Goal: Task Accomplishment & Management: Manage account settings

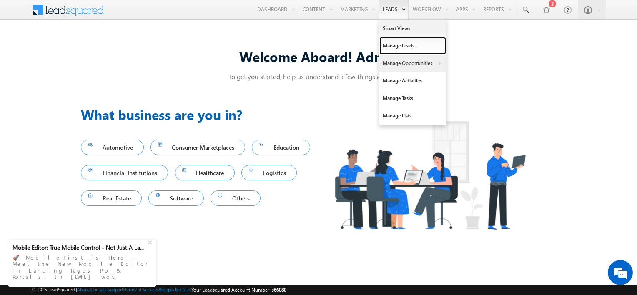
drag, startPoint x: 397, startPoint y: 44, endPoint x: 432, endPoint y: 55, distance: 36.4
click at [397, 44] on link "Manage Leads" at bounding box center [412, 46] width 67 height 18
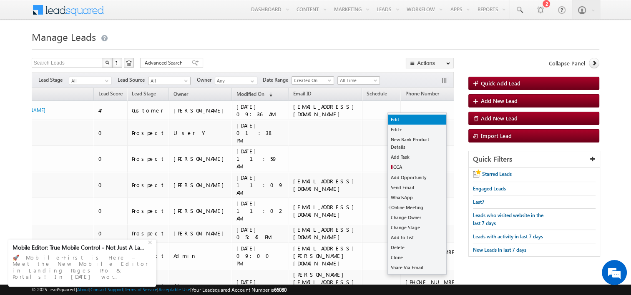
click at [415, 122] on link "Edit" at bounding box center [417, 120] width 58 height 10
checkbox input "true"
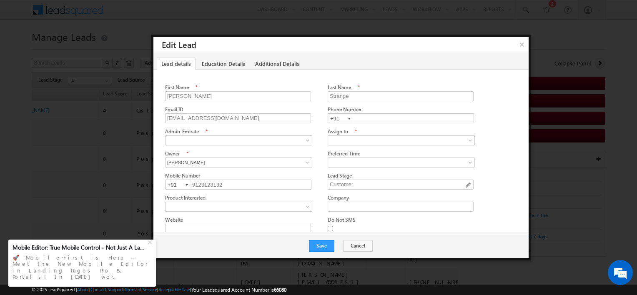
scroll to position [83, 0]
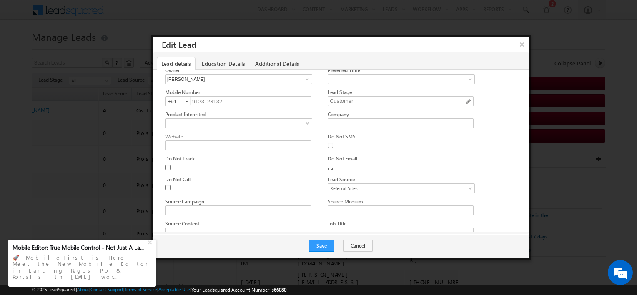
click at [330, 166] on input "Do Not Email" at bounding box center [330, 167] width 5 height 5
click at [330, 165] on input "Do Not Email" at bounding box center [330, 167] width 5 height 5
checkbox input "false"
drag, startPoint x: 524, startPoint y: 43, endPoint x: 532, endPoint y: 48, distance: 9.2
click at [525, 43] on button "×" at bounding box center [521, 44] width 13 height 15
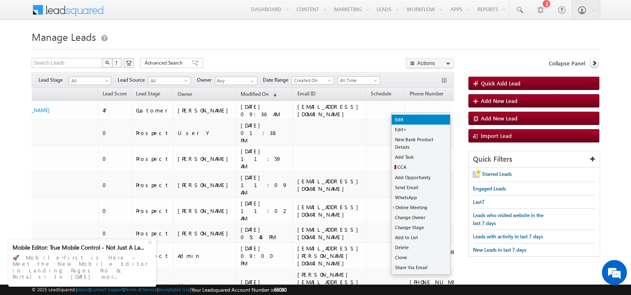
click at [422, 119] on link "Edit" at bounding box center [421, 120] width 58 height 10
checkbox input "true"
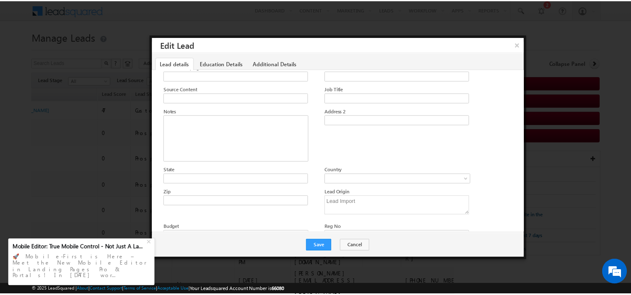
scroll to position [125, 0]
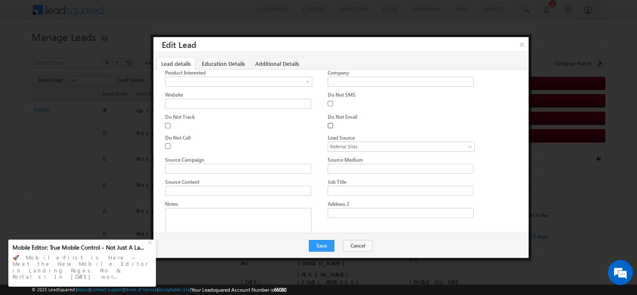
click at [330, 123] on input "Do Not Email" at bounding box center [330, 125] width 5 height 5
checkbox input "false"
click at [526, 45] on button "×" at bounding box center [522, 44] width 14 height 15
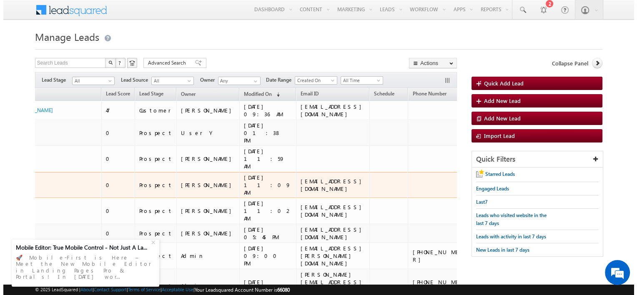
scroll to position [0, 0]
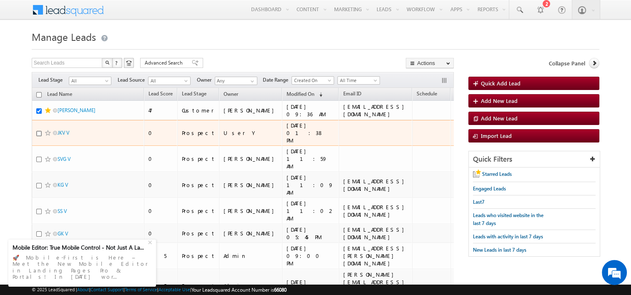
click at [39, 131] on input "checkbox" at bounding box center [38, 133] width 5 height 5
checkbox input "true"
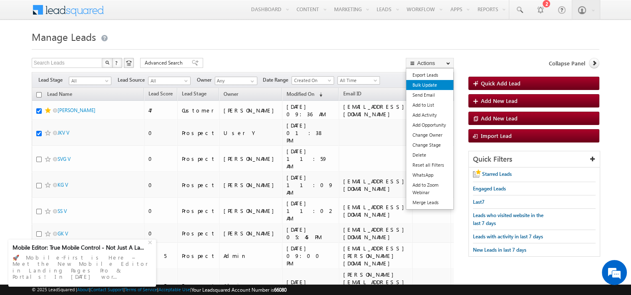
click at [431, 87] on link "Bulk Update" at bounding box center [429, 85] width 47 height 10
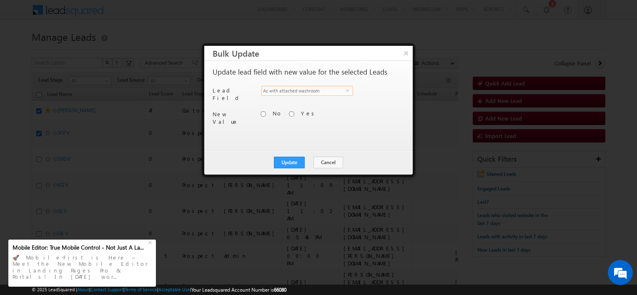
click at [349, 88] on span "select" at bounding box center [349, 90] width 7 height 4
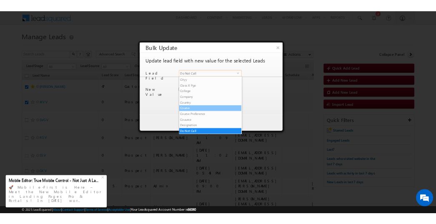
scroll to position [158, 0]
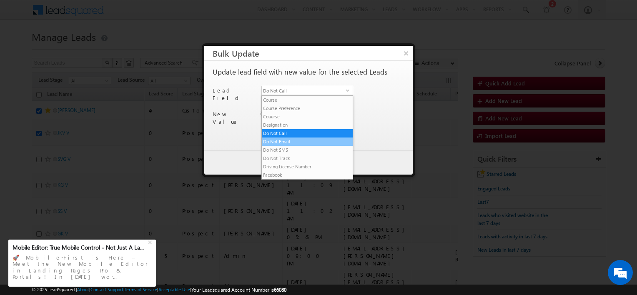
click at [299, 143] on li "Do Not Email" at bounding box center [307, 142] width 91 height 8
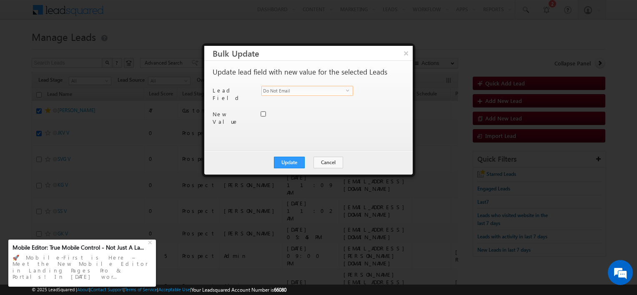
click at [262, 112] on input "Do Not Email" at bounding box center [263, 113] width 5 height 5
checkbox input "true"
click at [289, 163] on button "Update" at bounding box center [289, 163] width 31 height 12
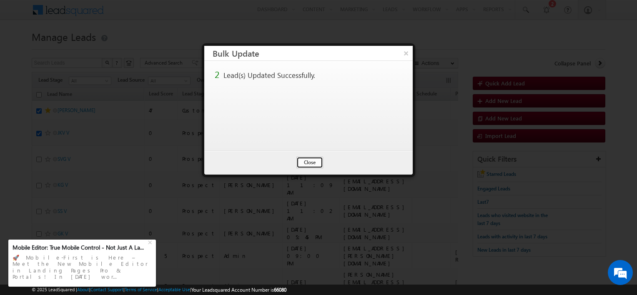
click at [312, 163] on button "Close" at bounding box center [309, 163] width 27 height 12
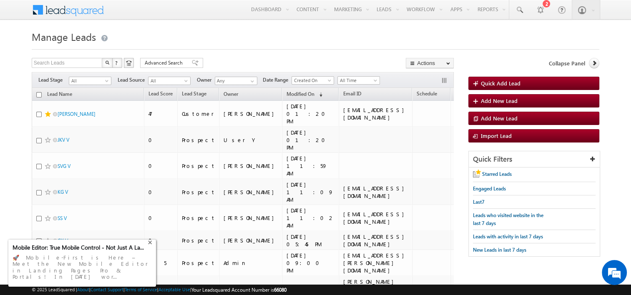
click at [151, 247] on div "+" at bounding box center [151, 242] width 10 height 10
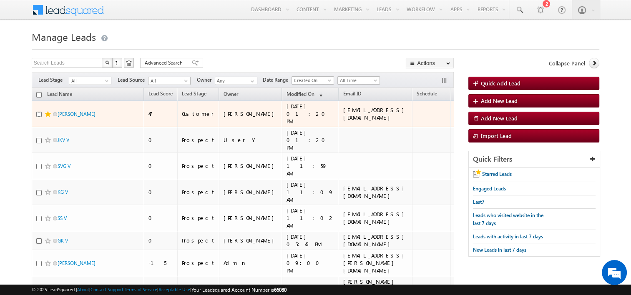
click at [39, 112] on input "checkbox" at bounding box center [38, 114] width 5 height 5
checkbox input "true"
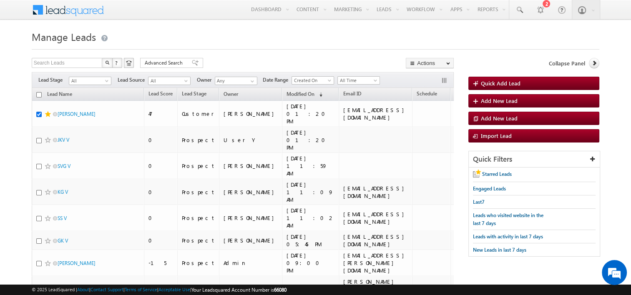
click at [37, 94] on input "checkbox" at bounding box center [38, 94] width 5 height 5
checkbox input "true"
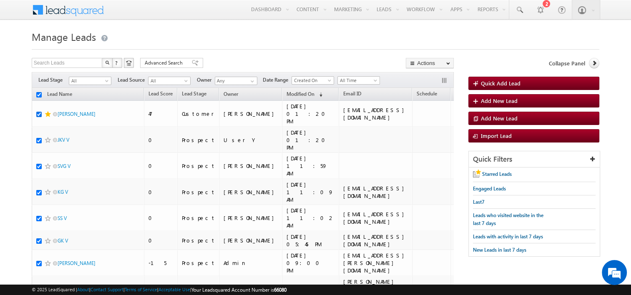
checkbox input "true"
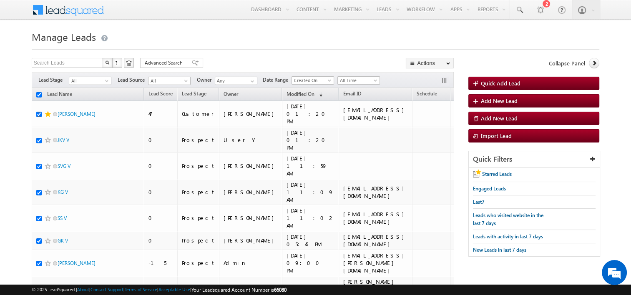
checkbox input "true"
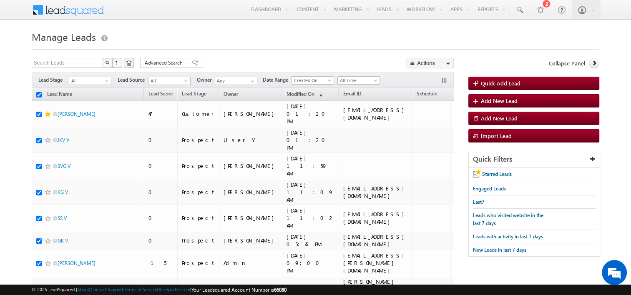
checkbox input "true"
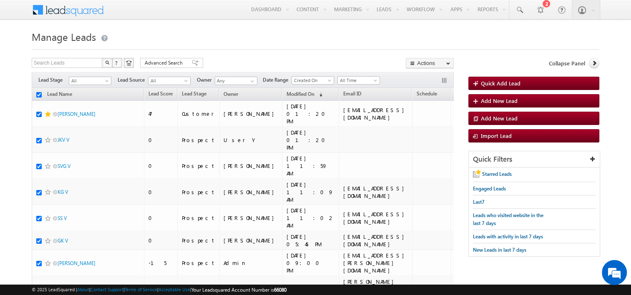
checkbox input "true"
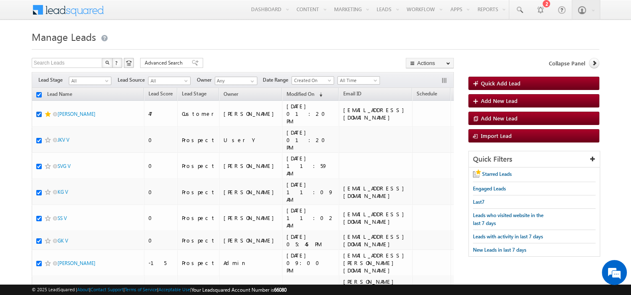
checkbox input "true"
click at [164, 63] on span "Advanced Search" at bounding box center [165, 63] width 40 height 8
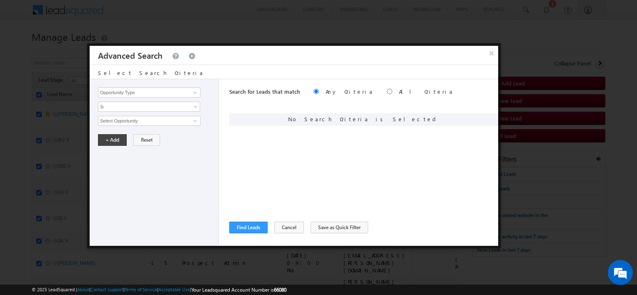
click at [495, 55] on button "×" at bounding box center [491, 53] width 13 height 15
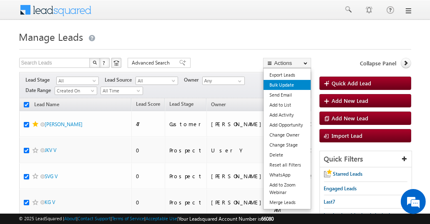
click at [290, 85] on link "Bulk Update" at bounding box center [287, 85] width 47 height 10
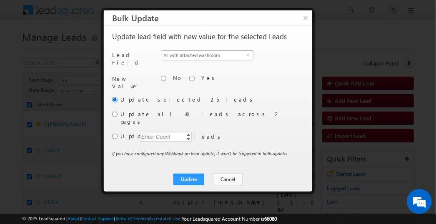
click at [243, 55] on span "Ac with attached washroom" at bounding box center [204, 55] width 84 height 9
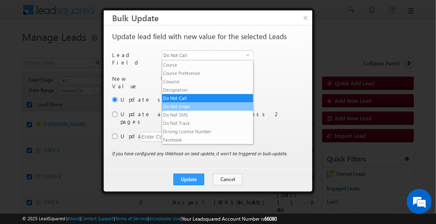
click at [183, 105] on li "Do Not Email" at bounding box center [207, 107] width 91 height 8
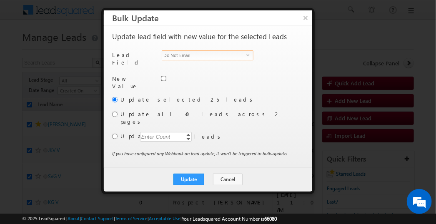
click at [163, 77] on input "Do Not Email" at bounding box center [163, 78] width 5 height 5
checkbox input "true"
click at [304, 14] on button "×" at bounding box center [306, 17] width 14 height 15
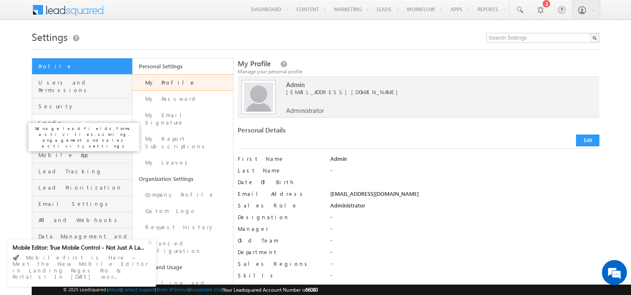
click at [50, 119] on span "Leads" at bounding box center [84, 123] width 92 height 8
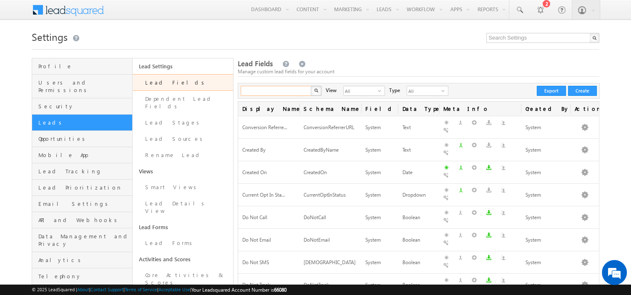
click at [283, 93] on input "text" at bounding box center [276, 91] width 71 height 10
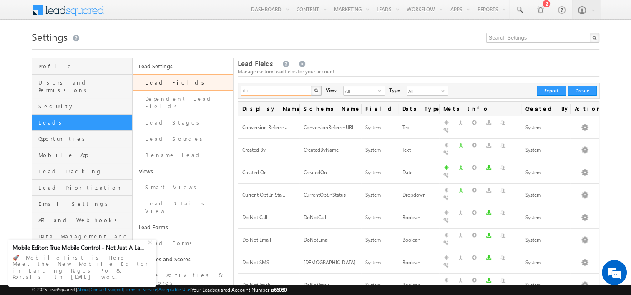
type input "do"
click at [319, 88] on button "button" at bounding box center [316, 91] width 11 height 10
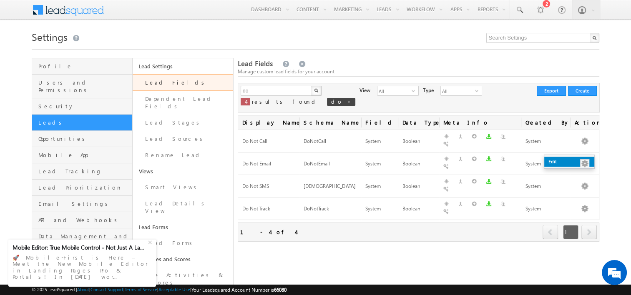
click at [579, 160] on link "Edit" at bounding box center [569, 162] width 50 height 10
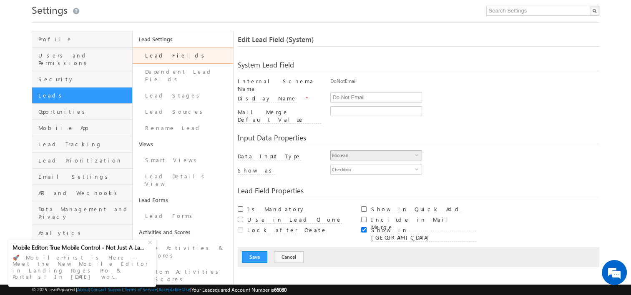
scroll to position [42, 0]
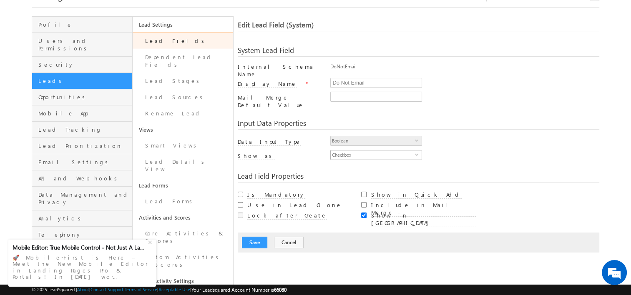
click at [347, 151] on span "Checkbox" at bounding box center [373, 155] width 84 height 9
click at [158, 39] on link "Lead Fields" at bounding box center [183, 41] width 100 height 17
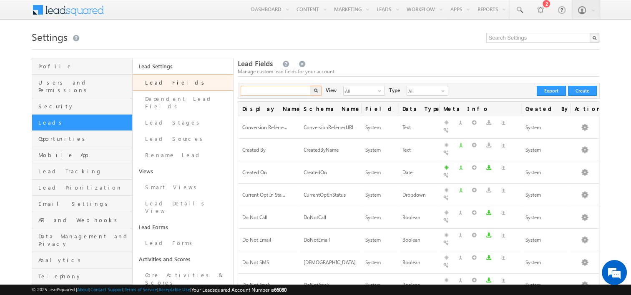
click at [261, 89] on input "text" at bounding box center [276, 91] width 71 height 10
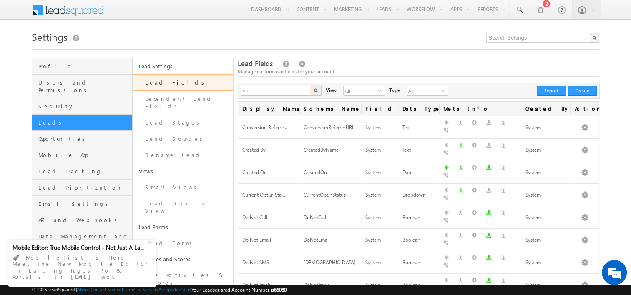
type input "do"
click at [311, 86] on button "button" at bounding box center [316, 91] width 11 height 10
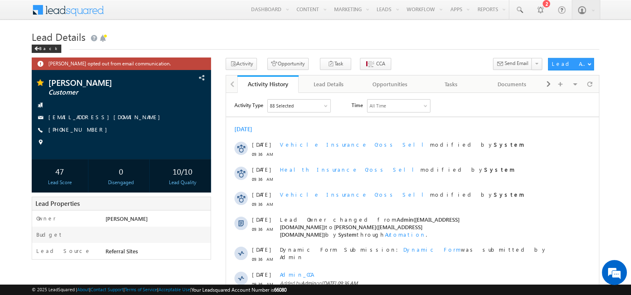
click at [602, 122] on body "Menu Admin gokkr ish17 486@g mail. com" at bounding box center [315, 233] width 631 height 467
click at [384, 84] on div "Opportunities" at bounding box center [389, 84] width 47 height 10
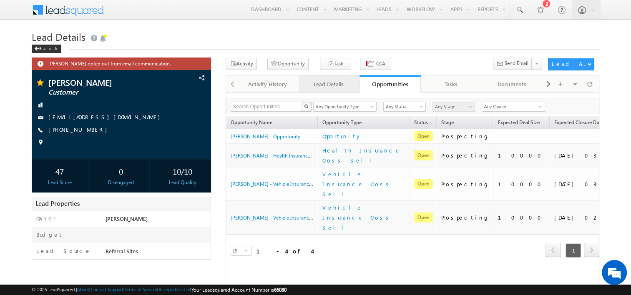
click at [329, 84] on div "Lead Details" at bounding box center [328, 84] width 47 height 10
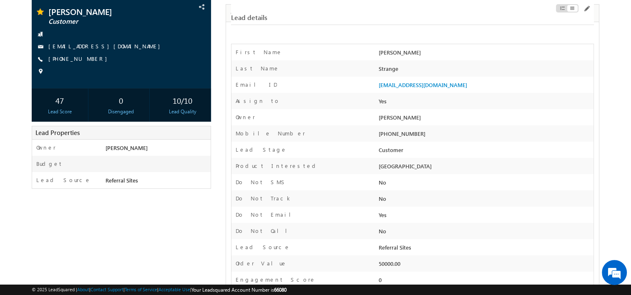
scroll to position [125, 0]
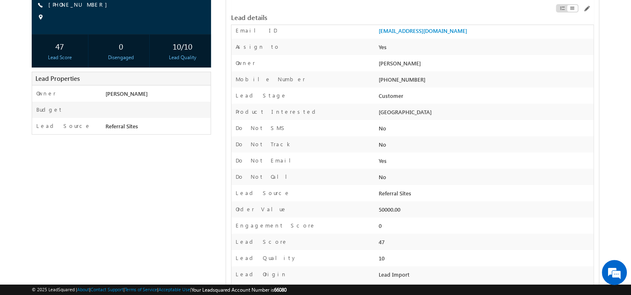
drag, startPoint x: 237, startPoint y: 158, endPoint x: 397, endPoint y: 157, distance: 159.7
click at [397, 157] on div "Do Not Email Yes" at bounding box center [412, 161] width 362 height 16
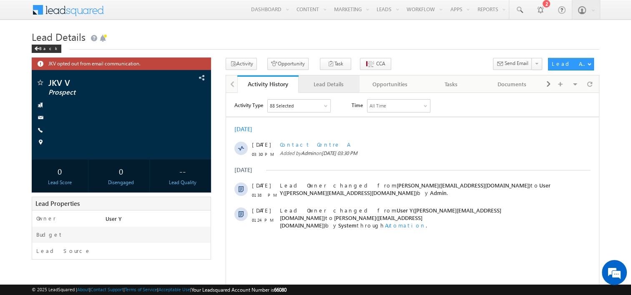
click at [344, 84] on div "Lead Details" at bounding box center [328, 84] width 47 height 10
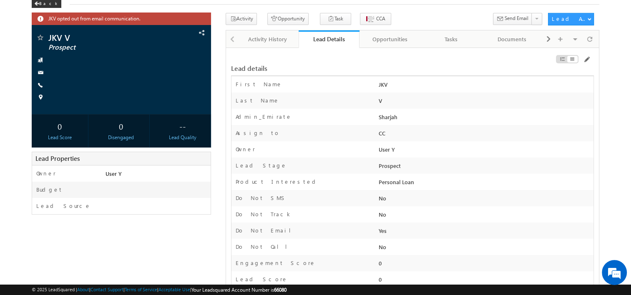
scroll to position [125, 0]
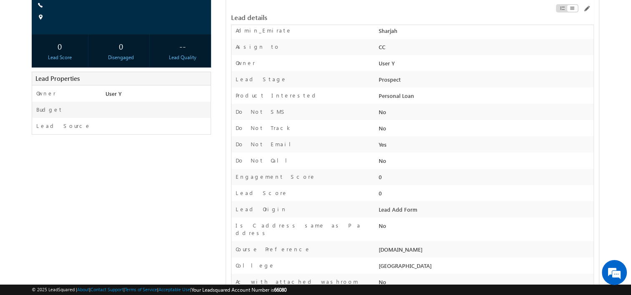
drag, startPoint x: 233, startPoint y: 145, endPoint x: 392, endPoint y: 145, distance: 159.3
click at [392, 145] on div "Do Not Email Yes" at bounding box center [412, 144] width 362 height 16
